Goal: Find specific page/section: Find specific page/section

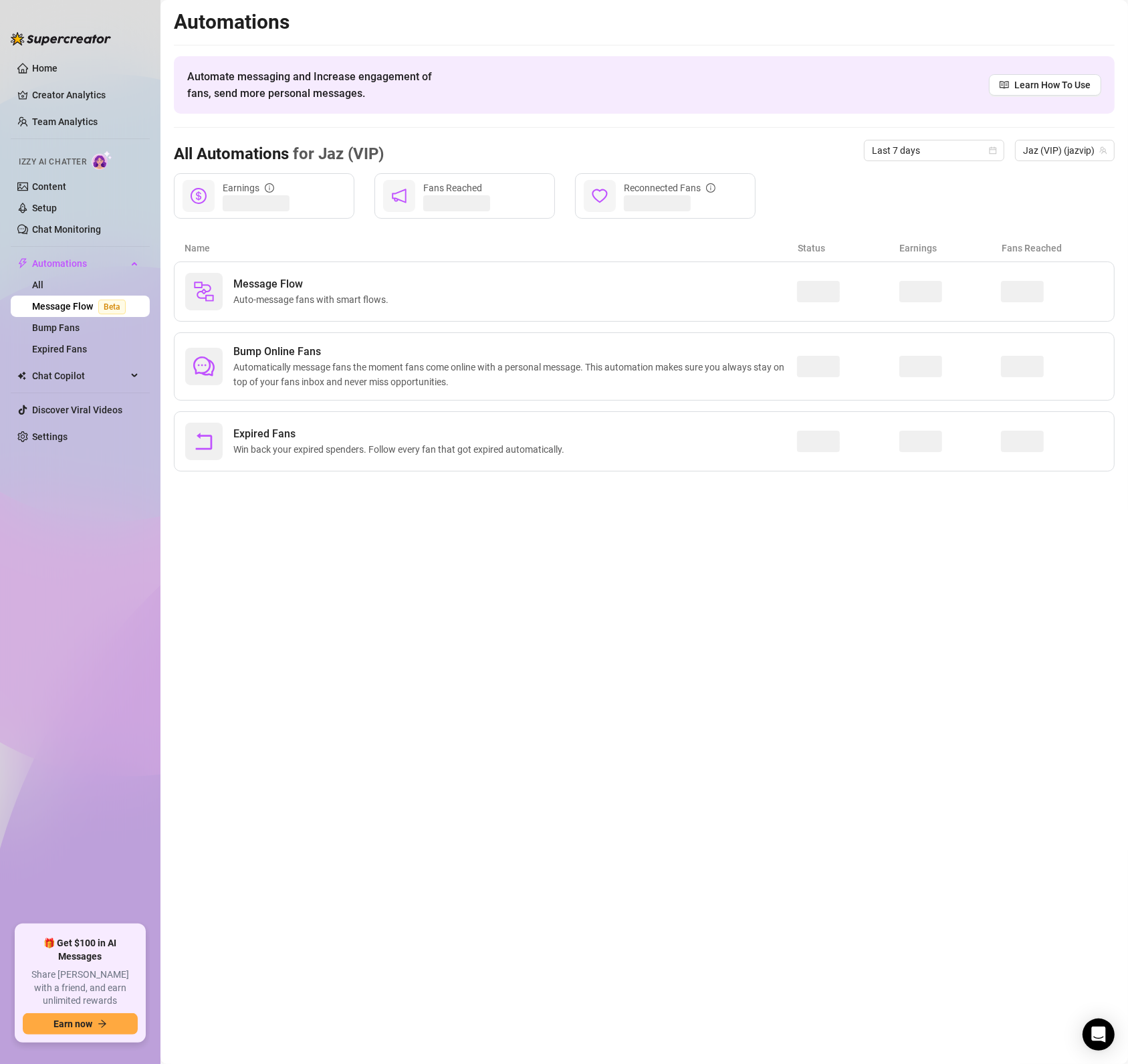
click at [57, 133] on ul "Home Creator Analytics Team Analytics Izzy AI Chatter Content Setup Chat Monito…" at bounding box center [80, 485] width 139 height 867
click at [55, 122] on link "Team Analytics" at bounding box center [65, 122] width 66 height 11
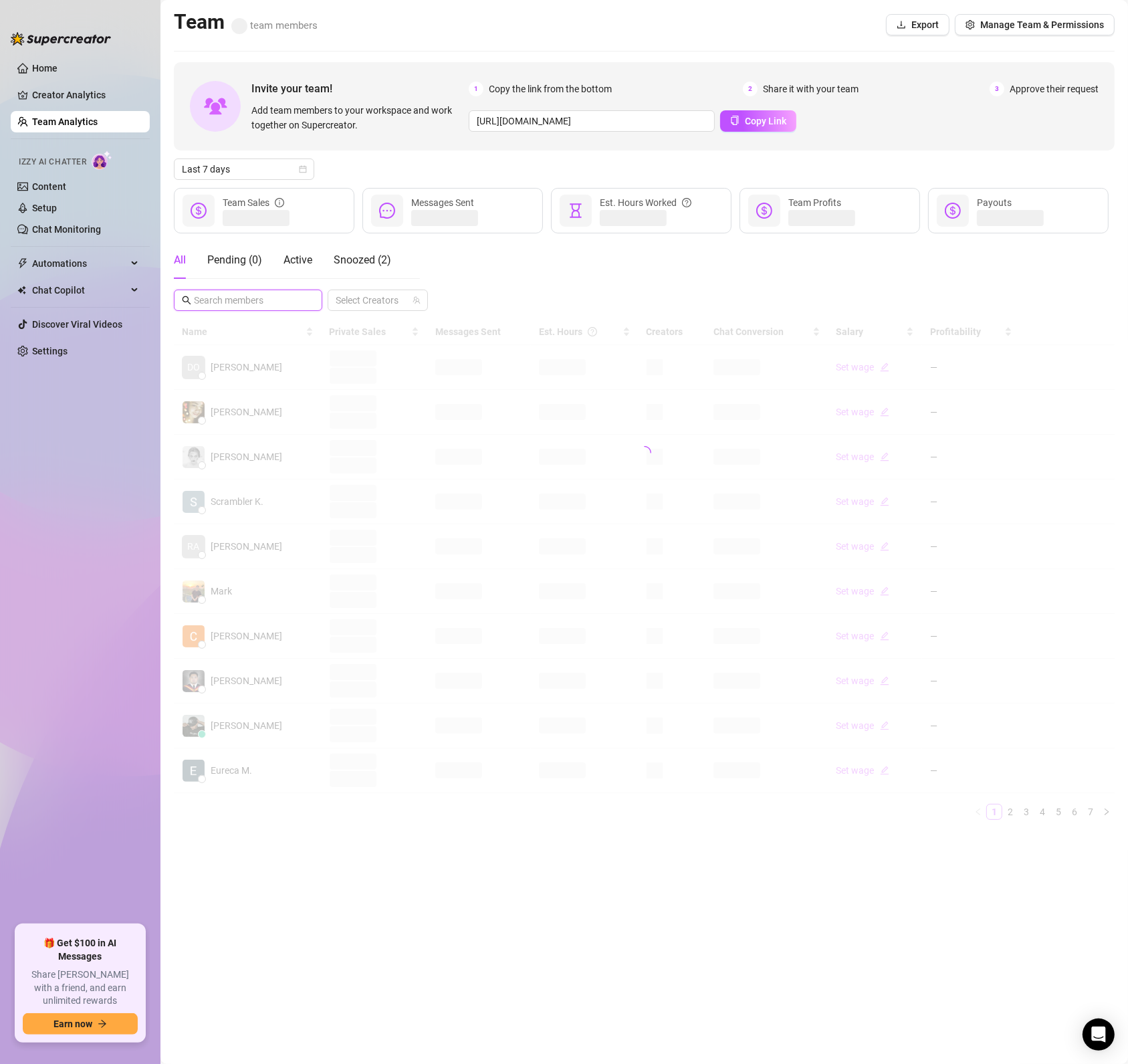
click at [279, 296] on input "text" at bounding box center [249, 300] width 109 height 15
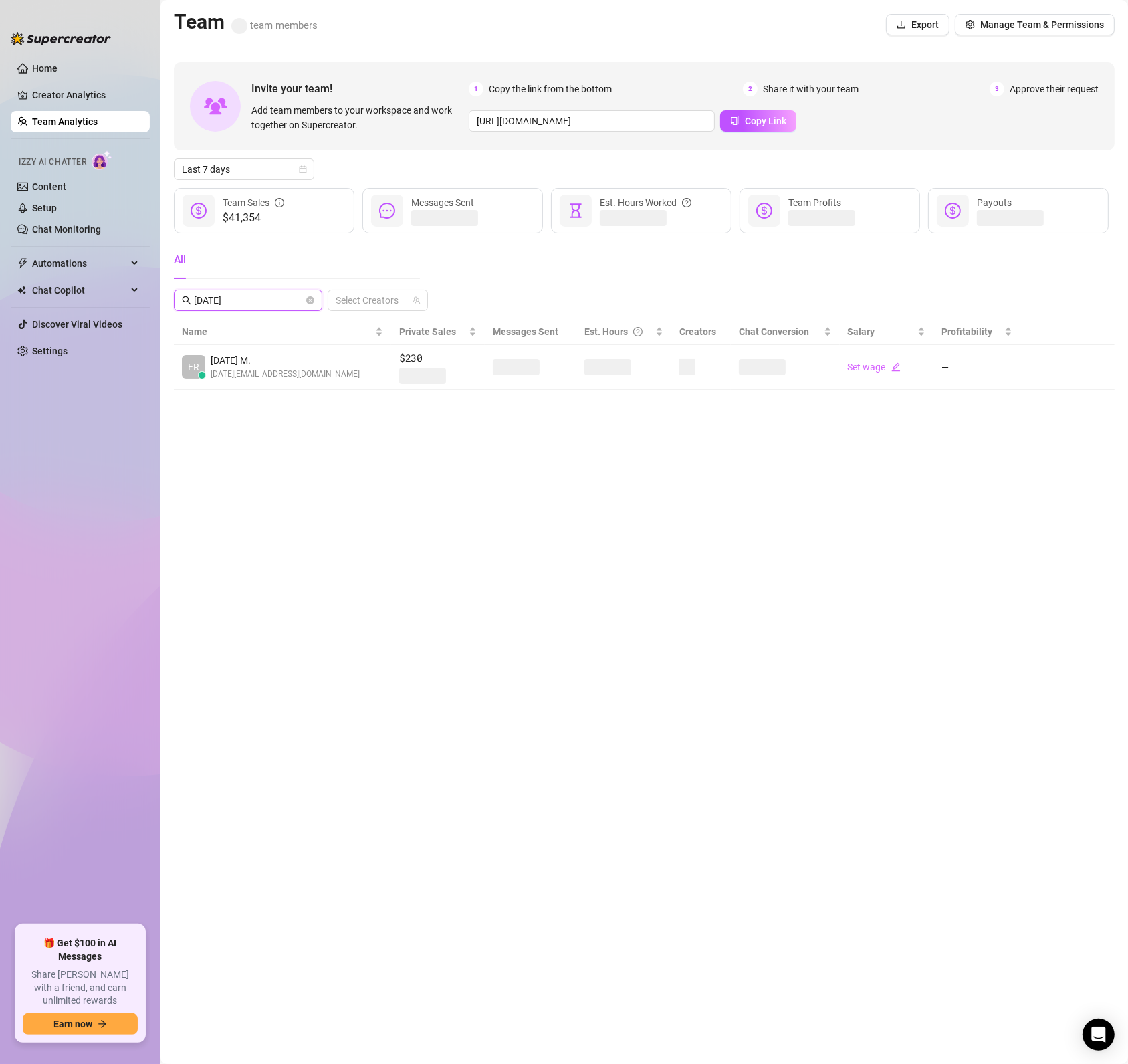
type input "[DATE]"
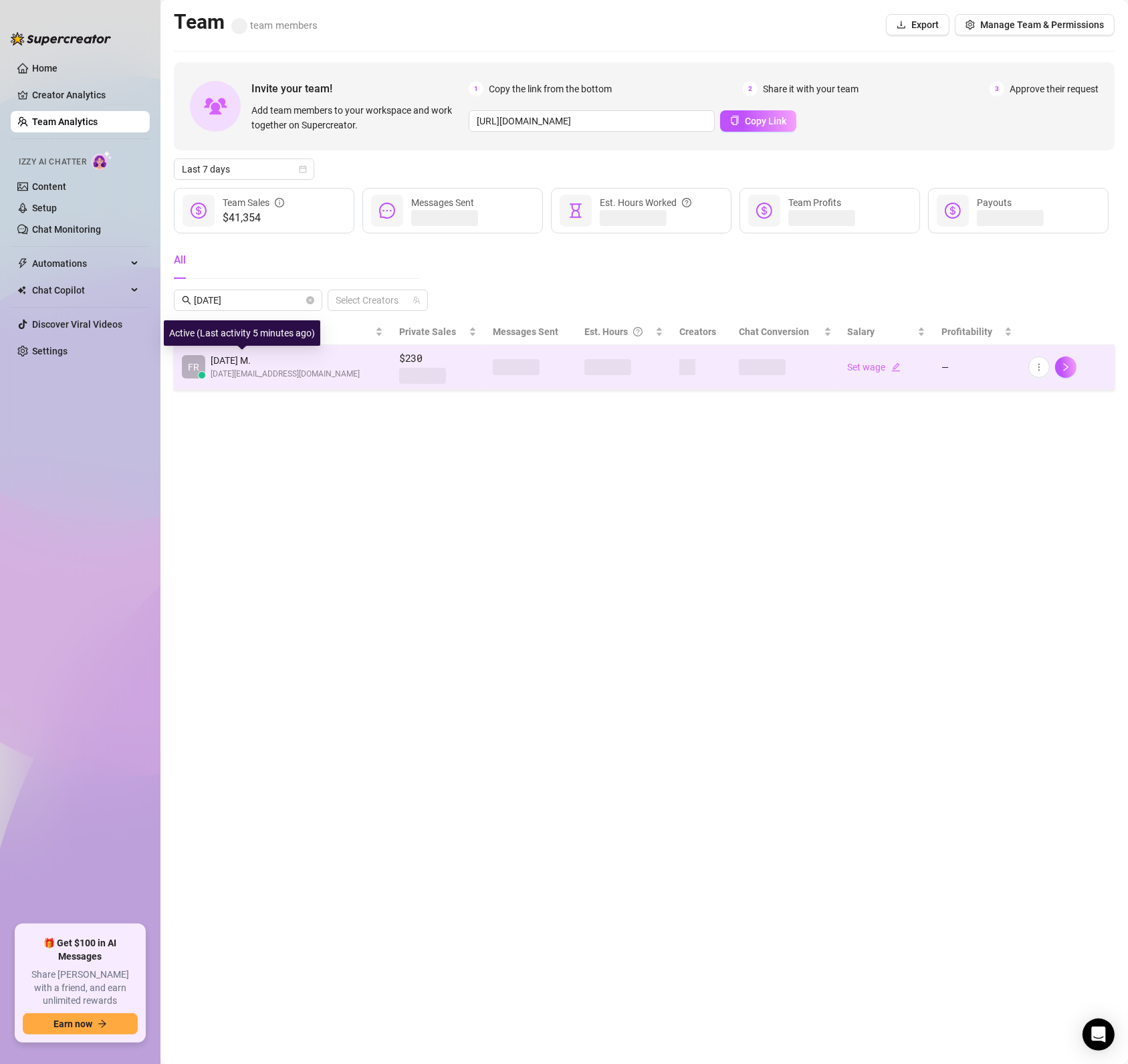
click at [276, 367] on span "Friday M." at bounding box center [285, 360] width 149 height 15
